Goal: Contribute content: Add original content to the website for others to see

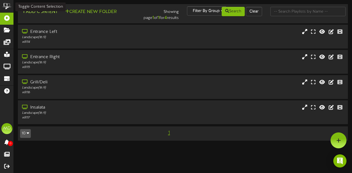
click at [50, 12] on button "Add Content" at bounding box center [39, 12] width 39 height 7
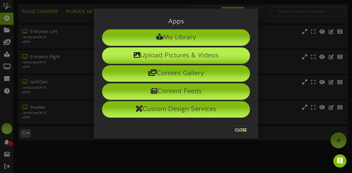
click at [151, 55] on li "Upload Pictures & Videos" at bounding box center [176, 56] width 148 height 16
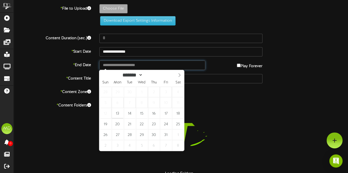
click at [136, 63] on input "text" at bounding box center [152, 65] width 106 height 9
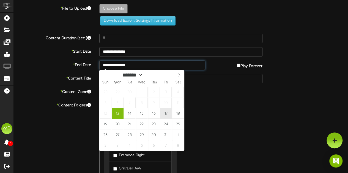
type input "**********"
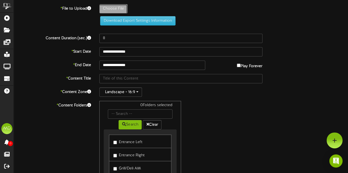
type input "**********"
type input "WeeklyMenu"
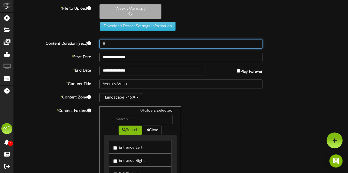
drag, startPoint x: 115, startPoint y: 44, endPoint x: 102, endPoint y: 42, distance: 12.8
click at [102, 42] on input "8" at bounding box center [180, 43] width 163 height 9
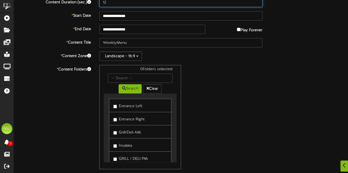
scroll to position [67, 0]
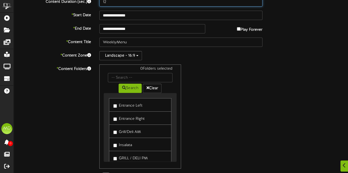
type input "12"
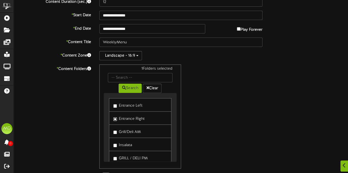
scroll to position [91, 0]
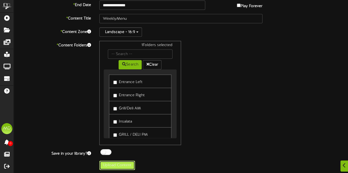
click at [118, 163] on button "Upload Content" at bounding box center [117, 165] width 36 height 9
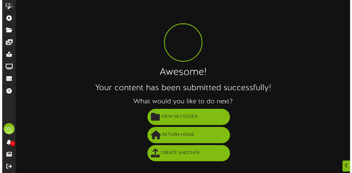
scroll to position [0, 0]
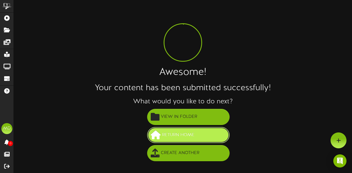
click at [186, 137] on span "Return Home" at bounding box center [177, 135] width 35 height 9
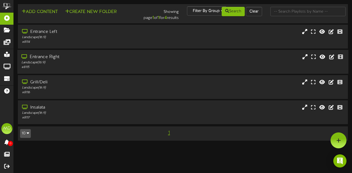
click at [72, 57] on div "Entrance Right" at bounding box center [85, 57] width 129 height 6
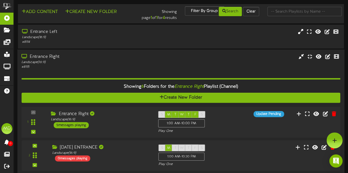
click at [104, 125] on div "Entrance Right Landscape ( 16:9 ) 5 messages playing" at bounding box center [100, 119] width 107 height 17
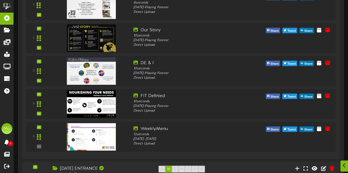
scroll to position [179, 0]
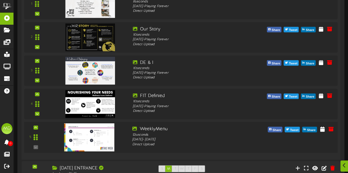
click at [97, 140] on img at bounding box center [89, 137] width 50 height 28
